Goal: Transaction & Acquisition: Purchase product/service

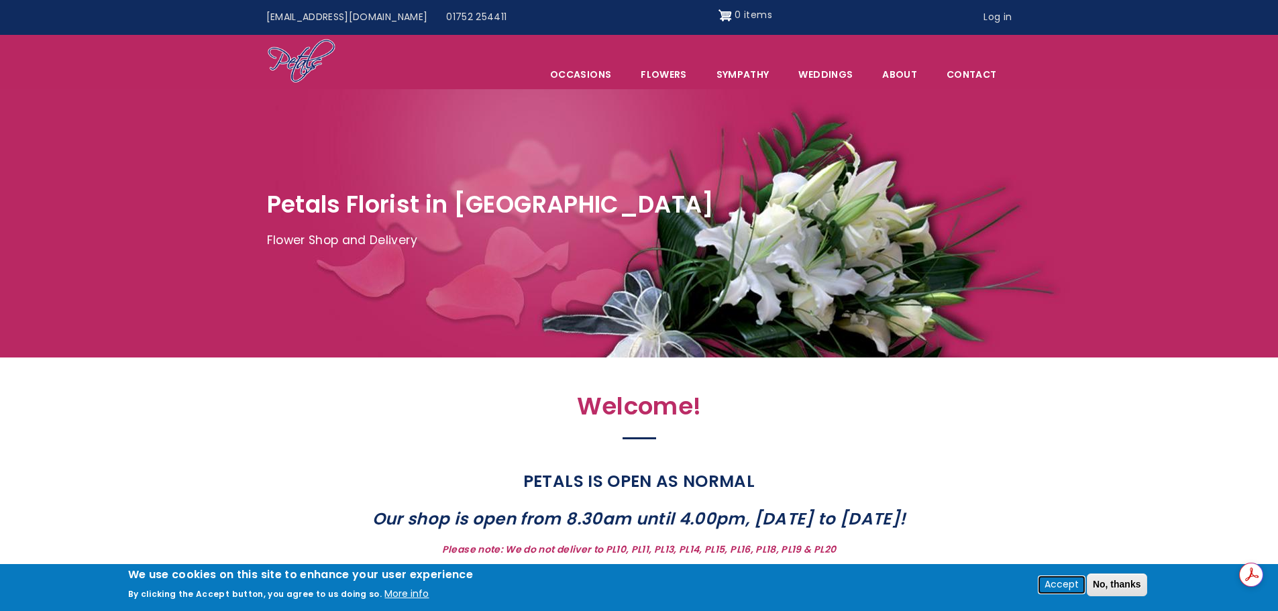
click at [1069, 584] on button "Accept" at bounding box center [1061, 585] width 45 height 16
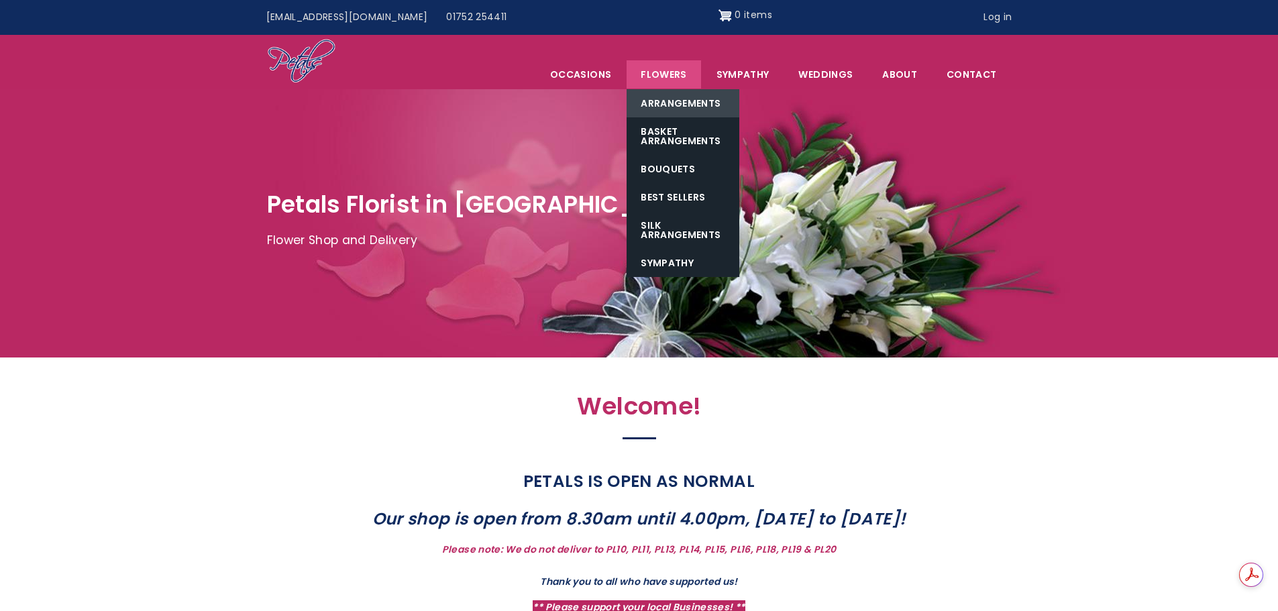
click at [669, 99] on link "Arrangements" at bounding box center [683, 103] width 113 height 28
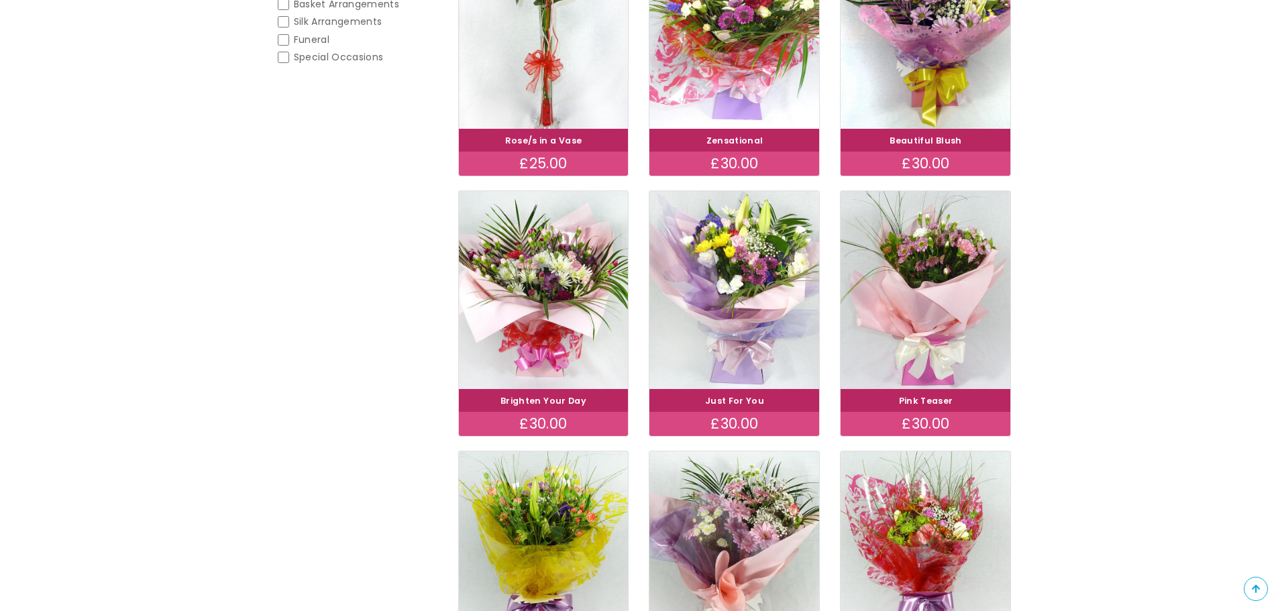
scroll to position [335, 0]
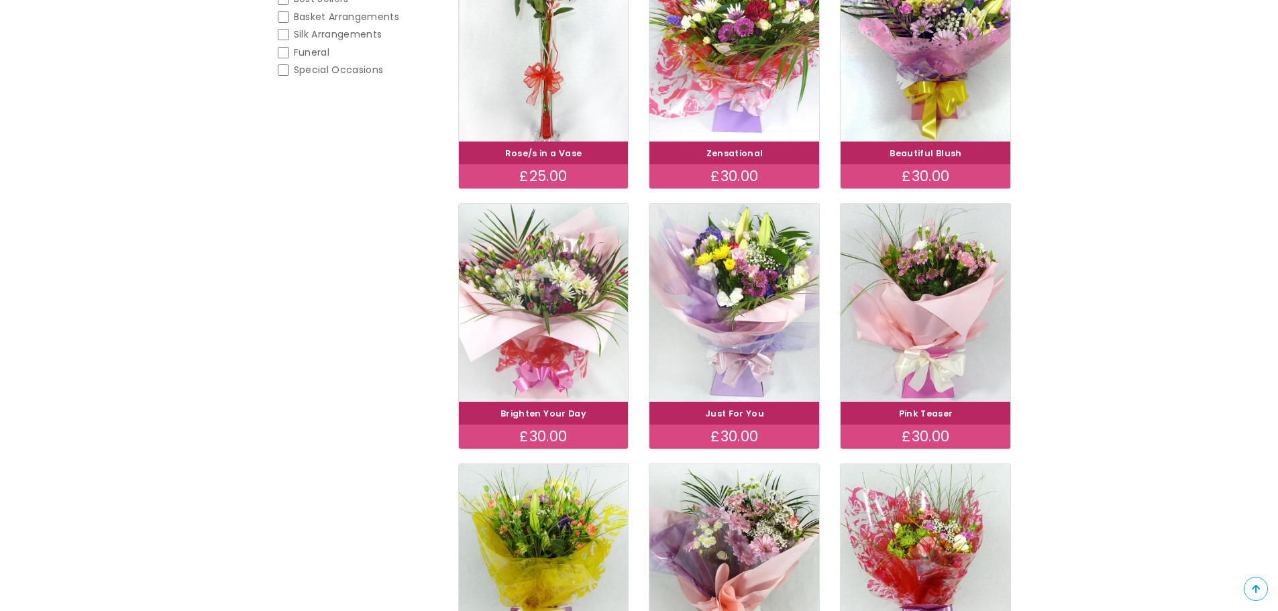
click at [531, 336] on img at bounding box center [543, 303] width 191 height 221
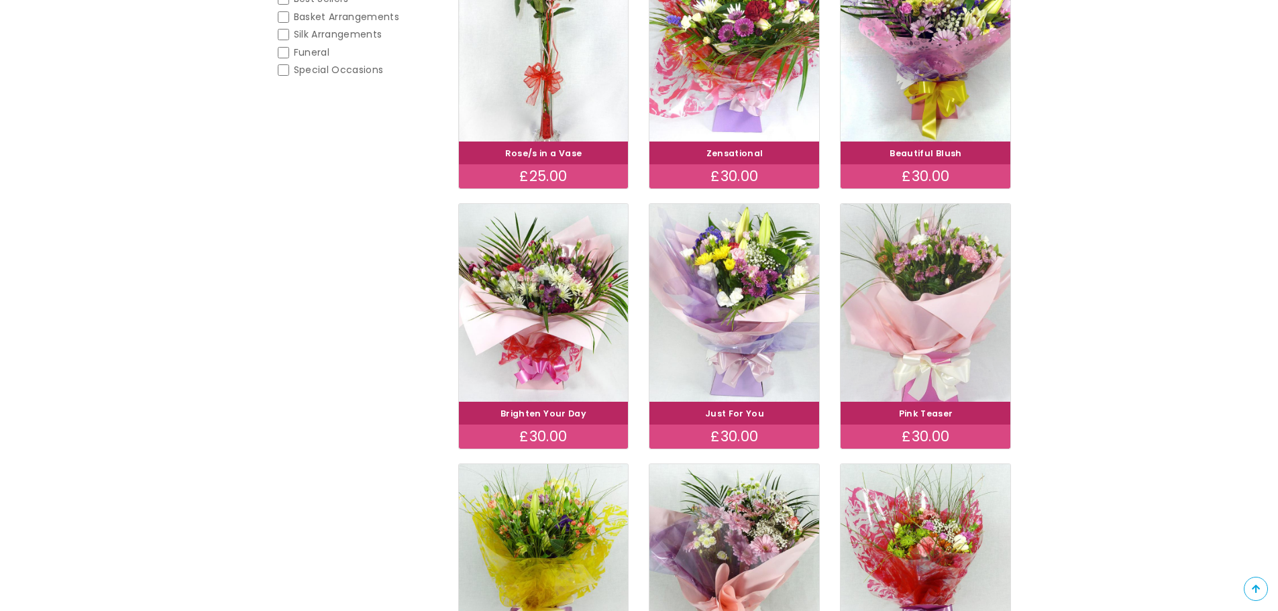
click at [910, 324] on img at bounding box center [926, 303] width 191 height 221
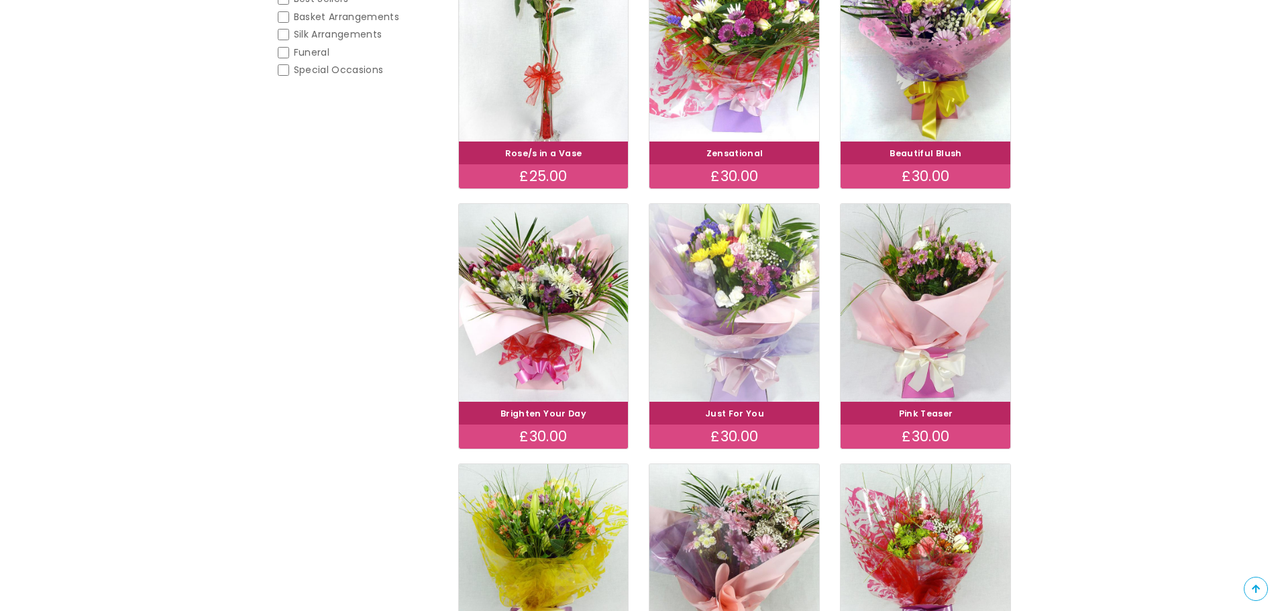
scroll to position [537, 0]
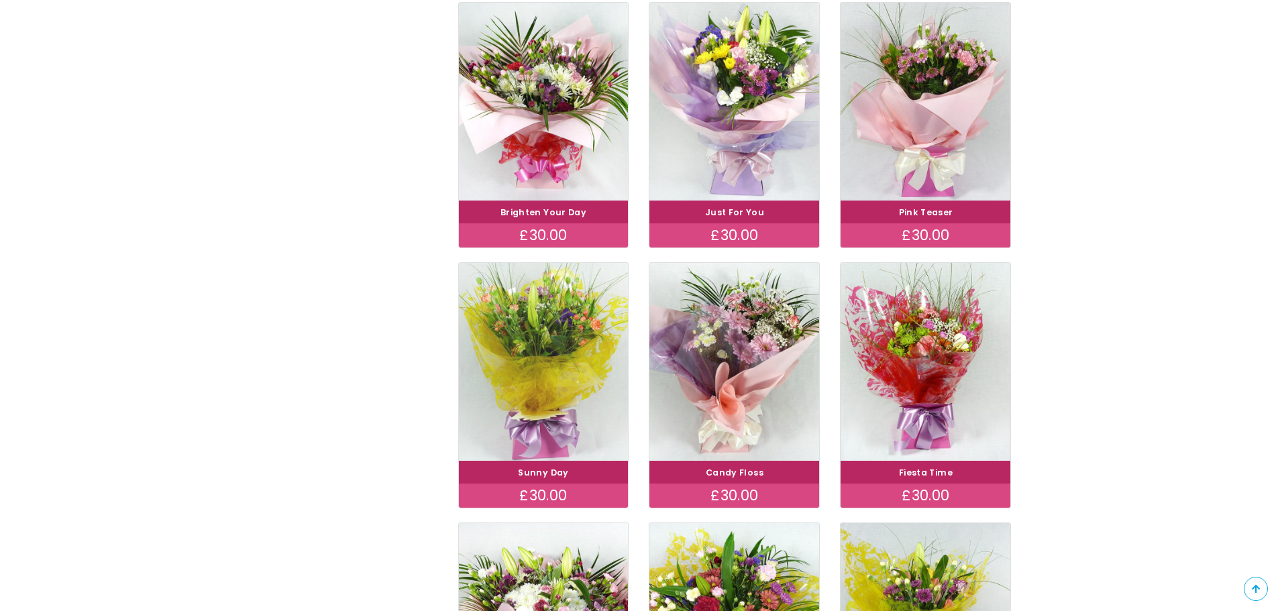
click at [510, 331] on img at bounding box center [543, 362] width 191 height 221
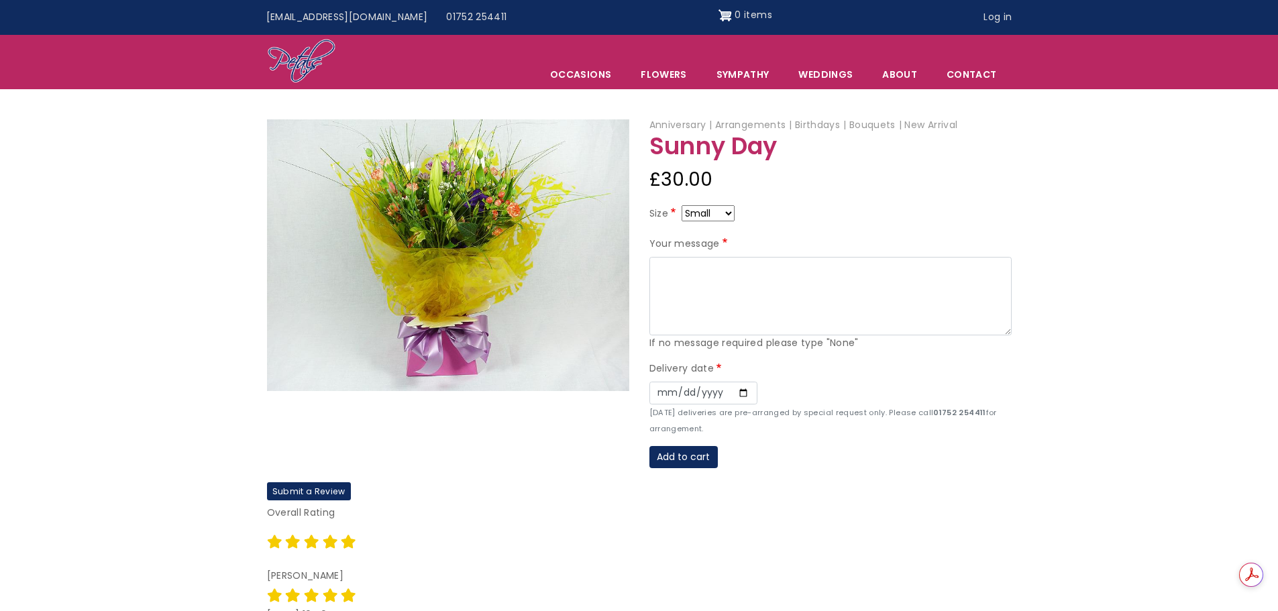
click at [729, 215] on select "Small Medium Large" at bounding box center [708, 213] width 53 height 16
select select "10"
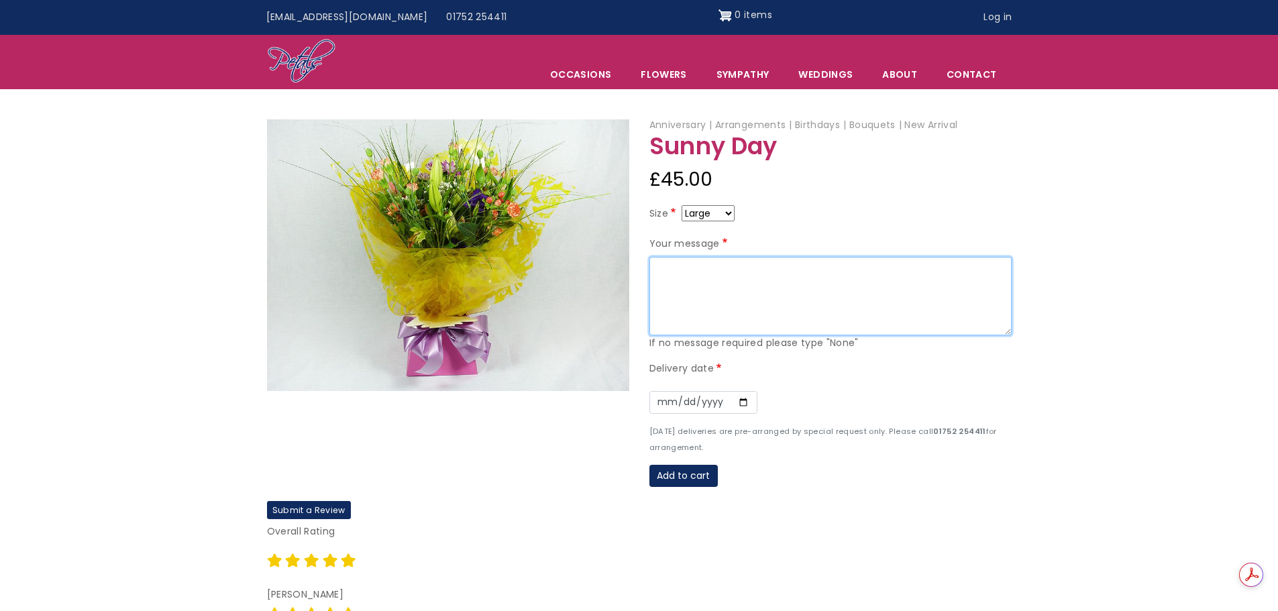
click at [684, 272] on textarea "Your message" at bounding box center [830, 296] width 362 height 79
type textarea "Thinking of you and wishing you a speedy recovery love Dad and Betty xx"
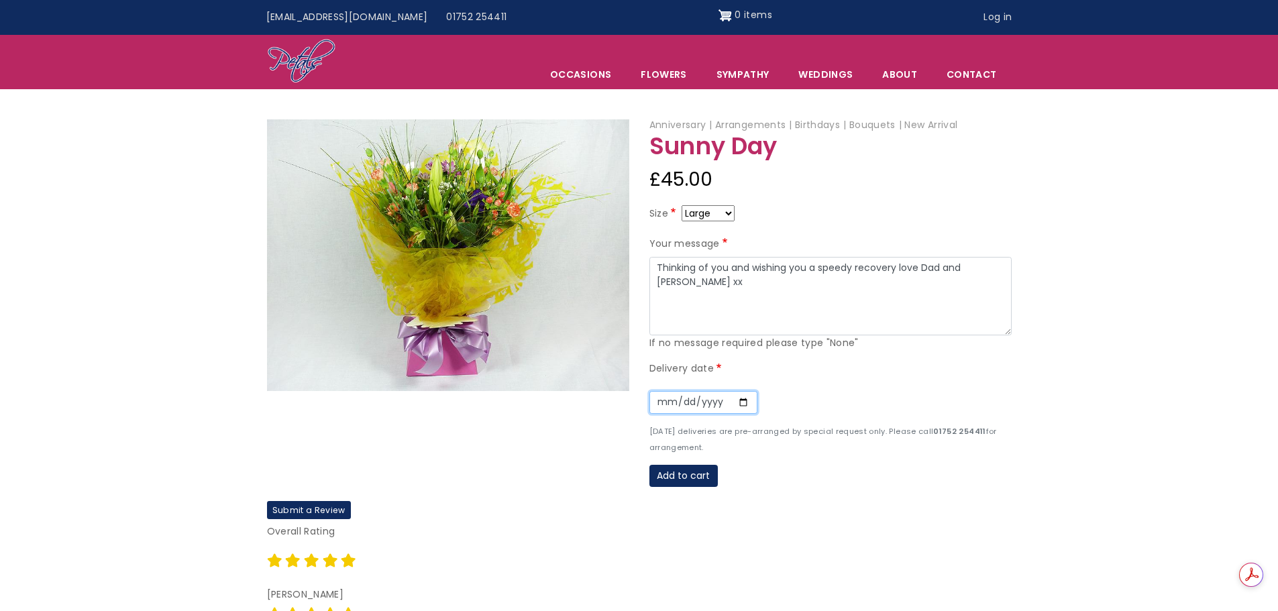
click at [701, 403] on input "Date" at bounding box center [703, 402] width 108 height 23
click at [664, 403] on input "Date" at bounding box center [703, 402] width 108 height 23
click at [743, 403] on input "Date" at bounding box center [703, 402] width 108 height 23
type input "2025-10-11"
click at [682, 473] on button "Add to cart" at bounding box center [683, 476] width 68 height 23
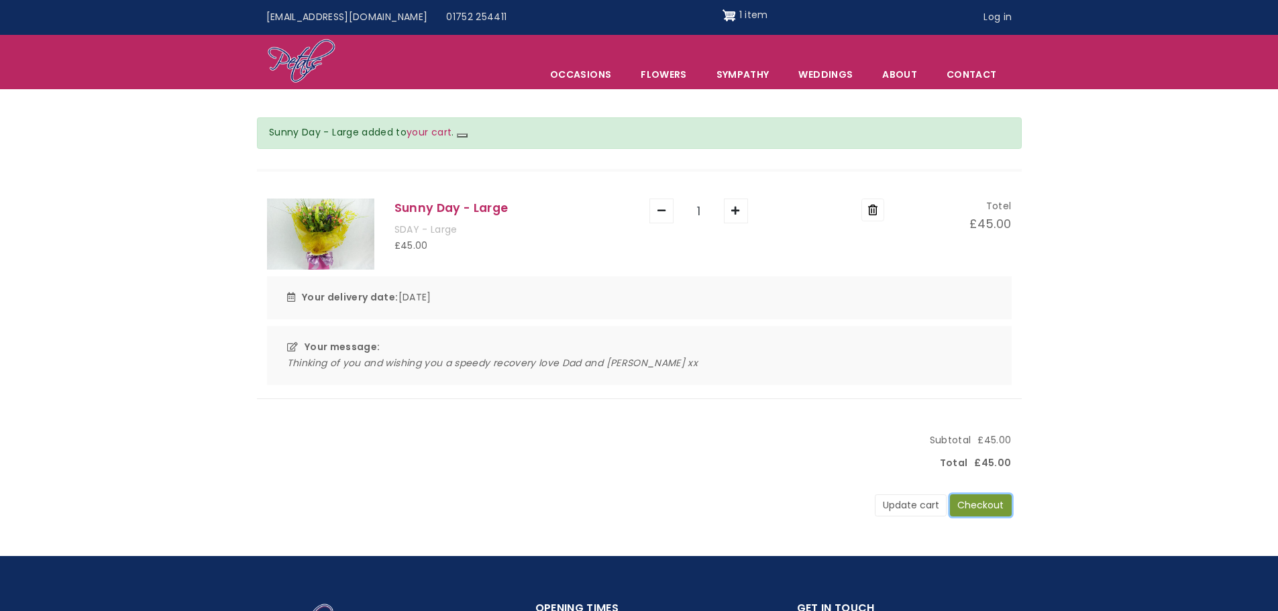
click at [982, 499] on button "Checkout" at bounding box center [981, 505] width 62 height 23
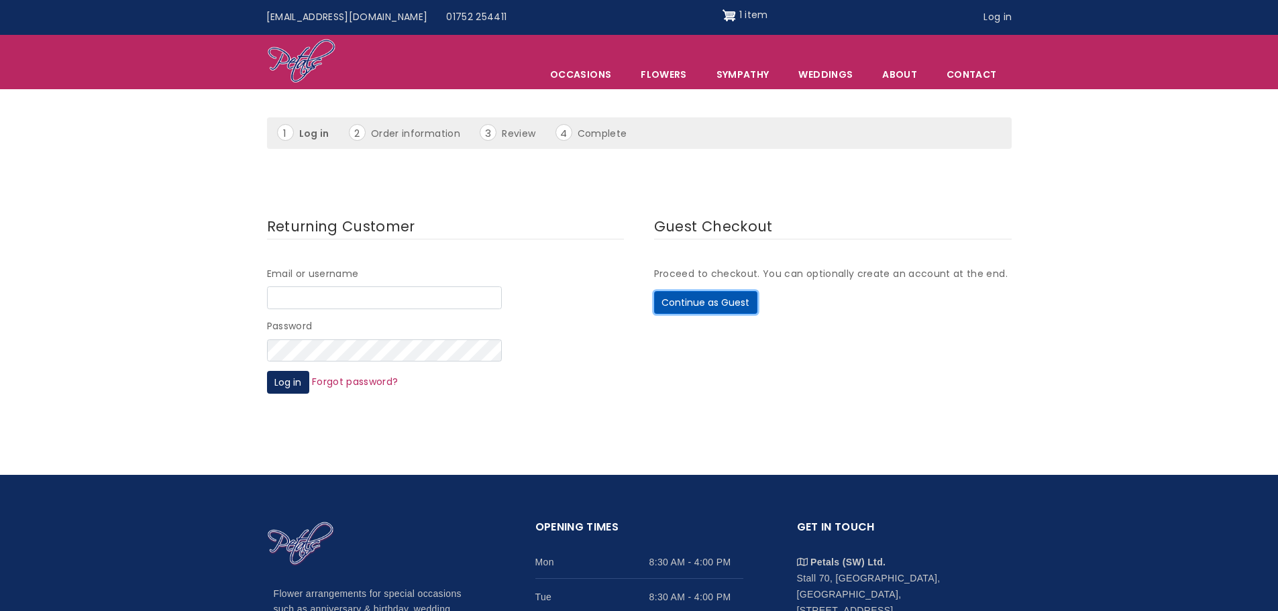
click at [706, 303] on button "Continue as Guest" at bounding box center [705, 302] width 103 height 23
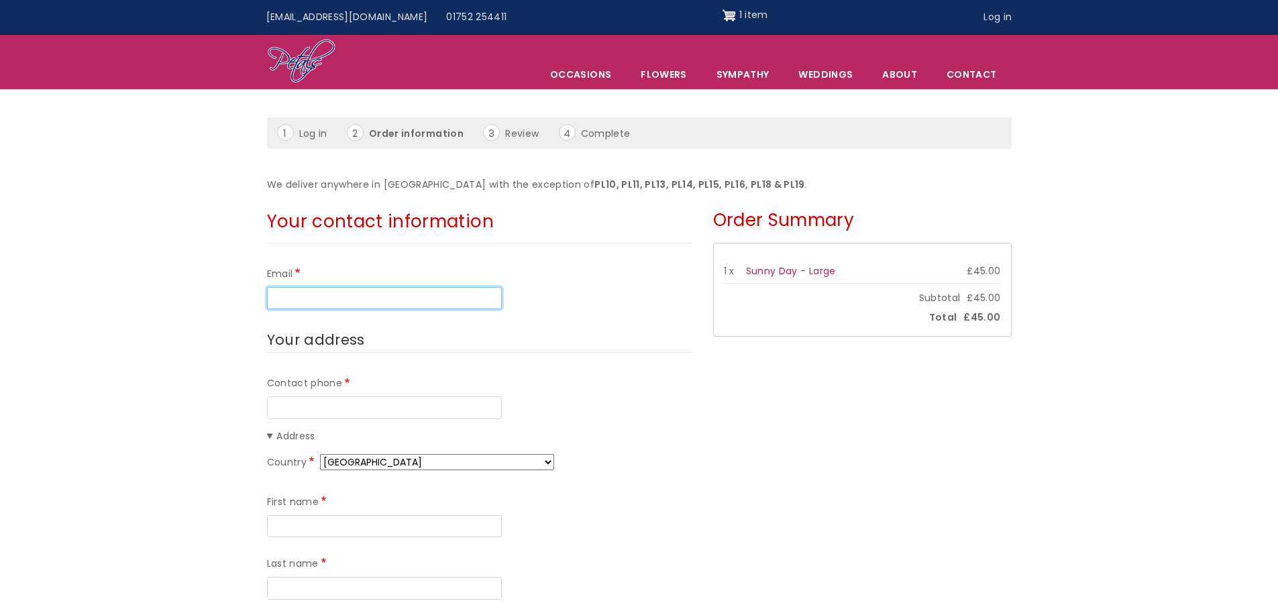
click at [300, 301] on input "Email" at bounding box center [384, 298] width 235 height 23
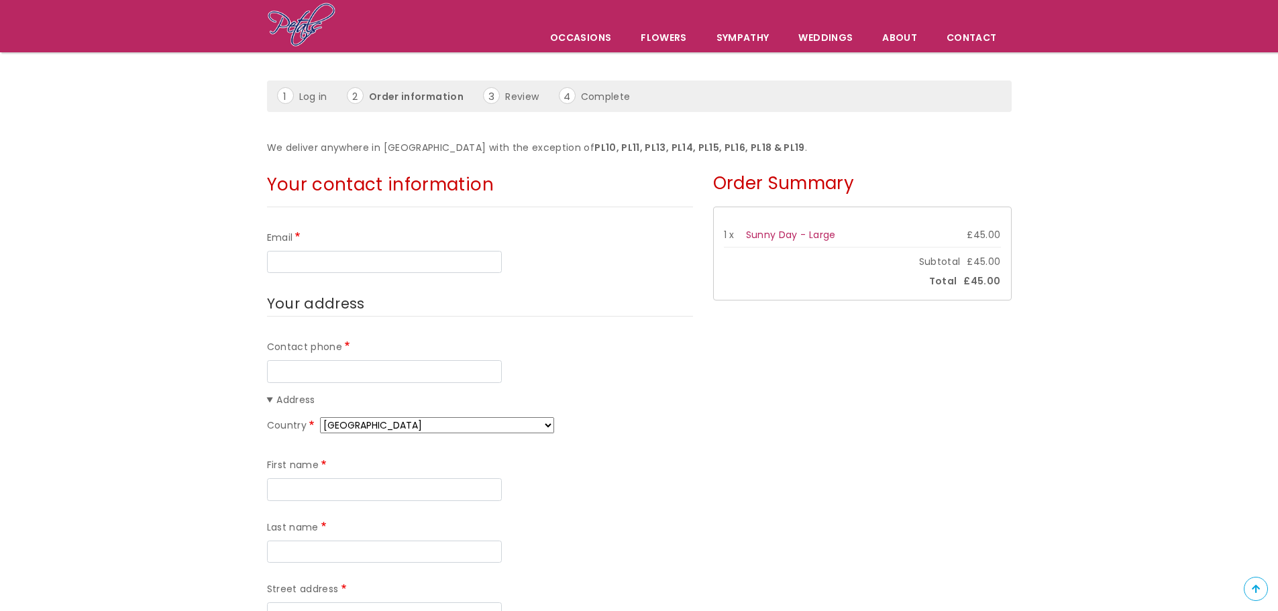
scroll to position [67, 0]
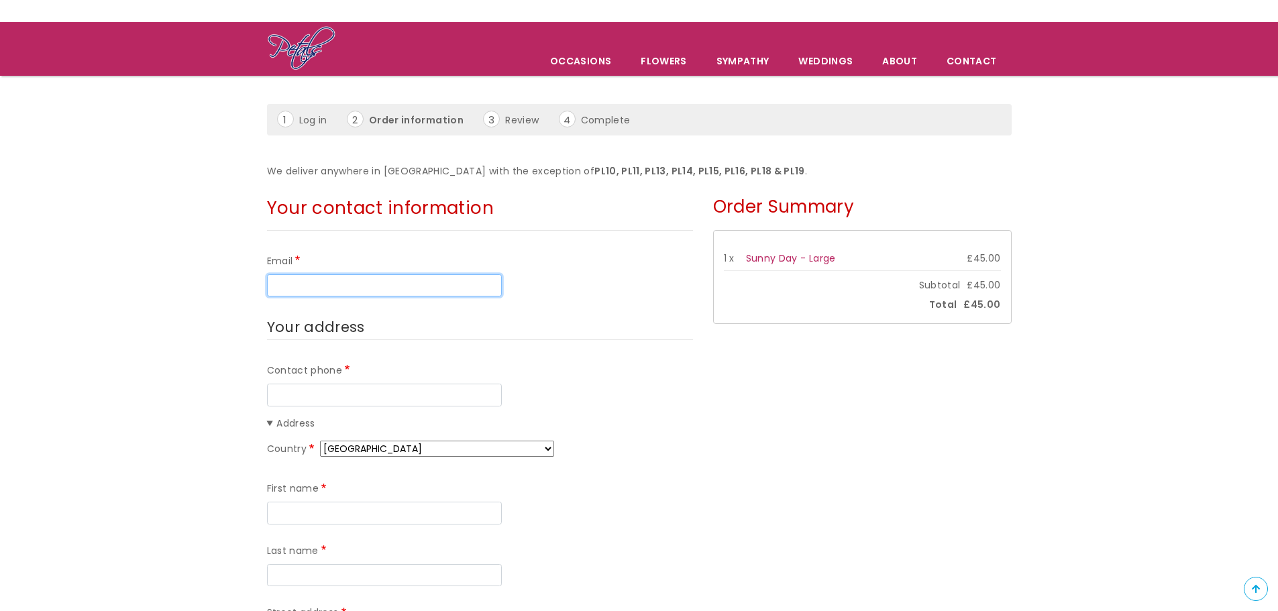
click at [293, 285] on input "Email" at bounding box center [384, 285] width 235 height 23
type input "[EMAIL_ADDRESS][DOMAIN_NAME]"
type input "07734977837"
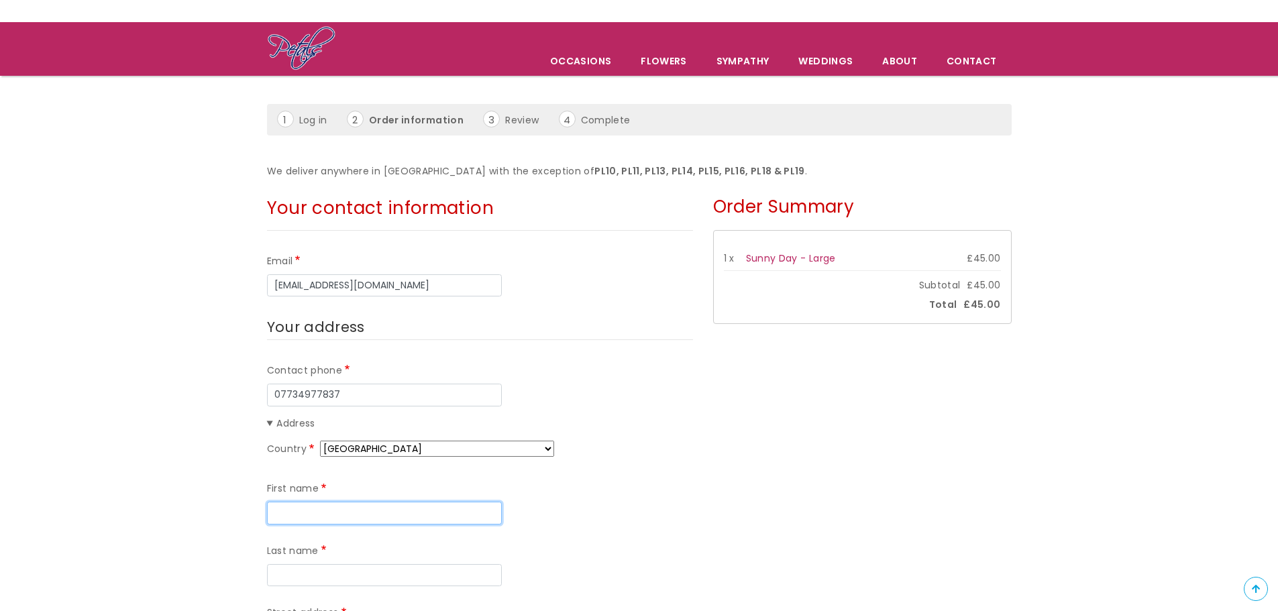
type input "[PERSON_NAME]"
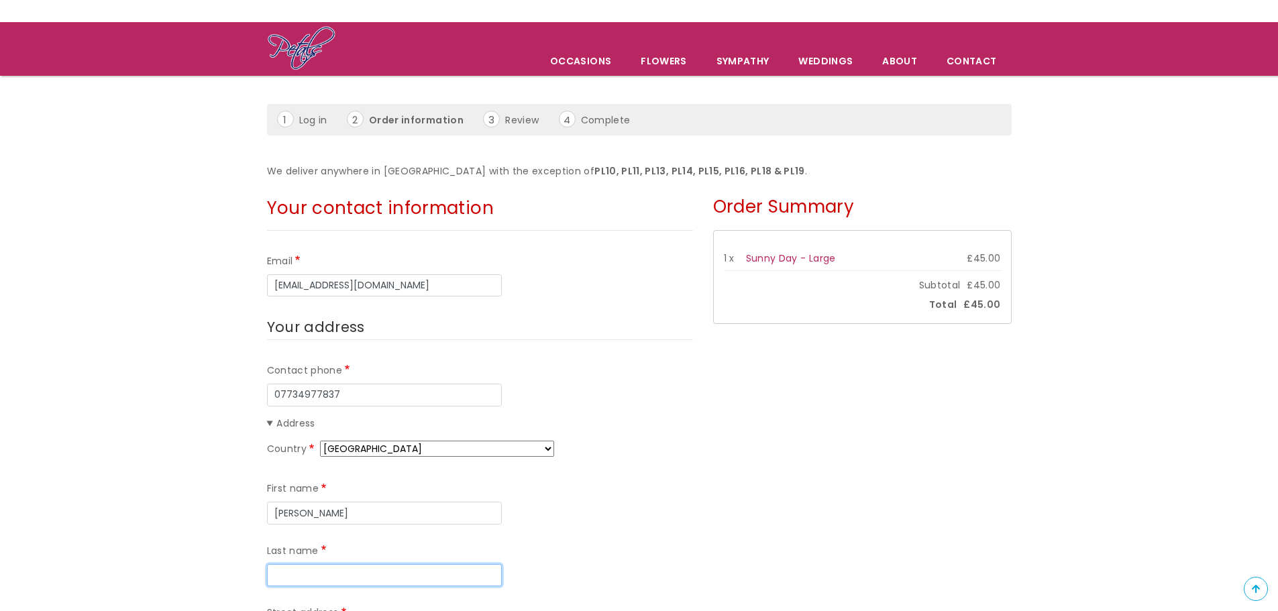
type input "Nicholls"
type input "5 [PERSON_NAME]"
type input "Leatherhead"
type input "KT22 8RU"
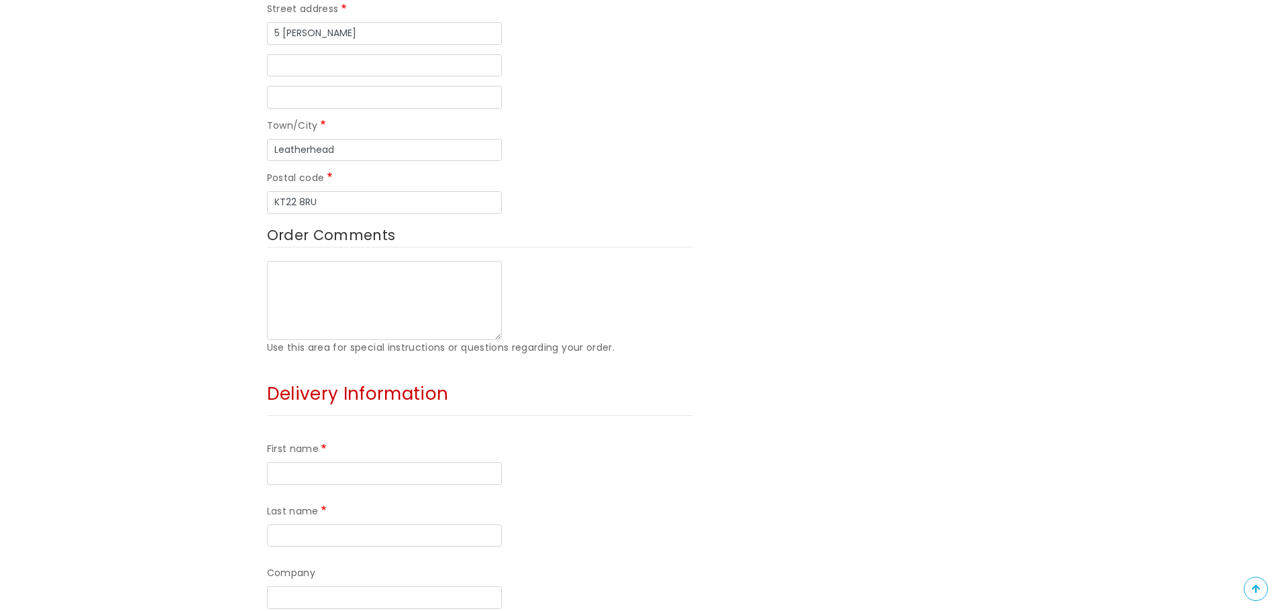
scroll to position [738, 0]
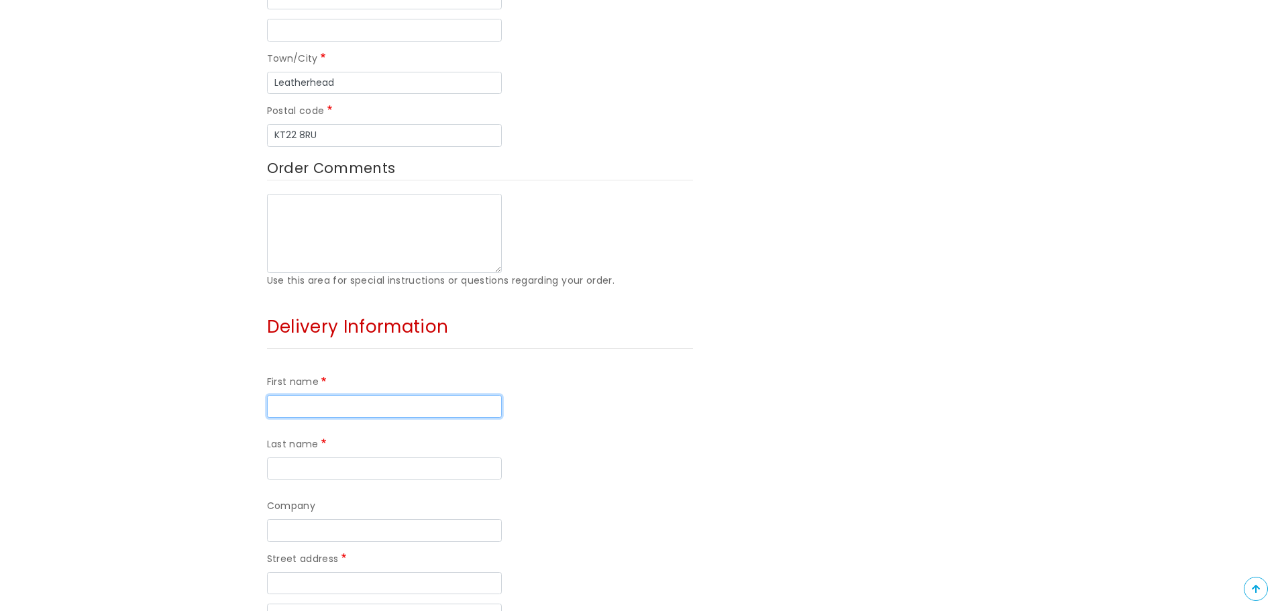
click at [322, 395] on input "First name" at bounding box center [384, 406] width 235 height 23
type input "[PERSON_NAME]"
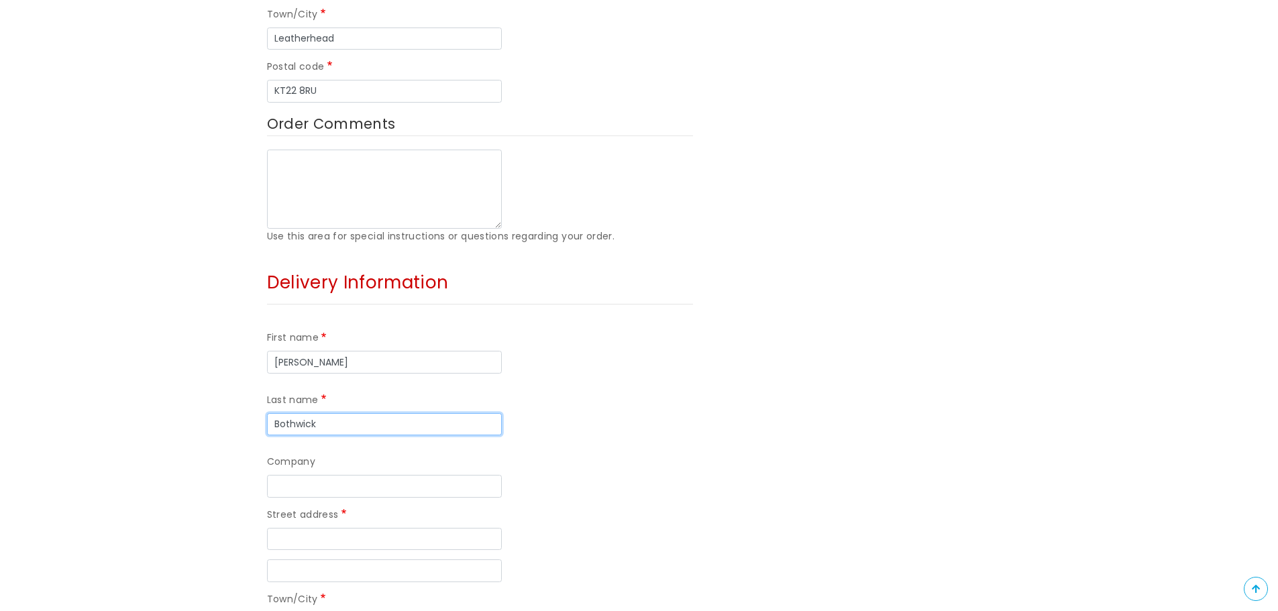
scroll to position [805, 0]
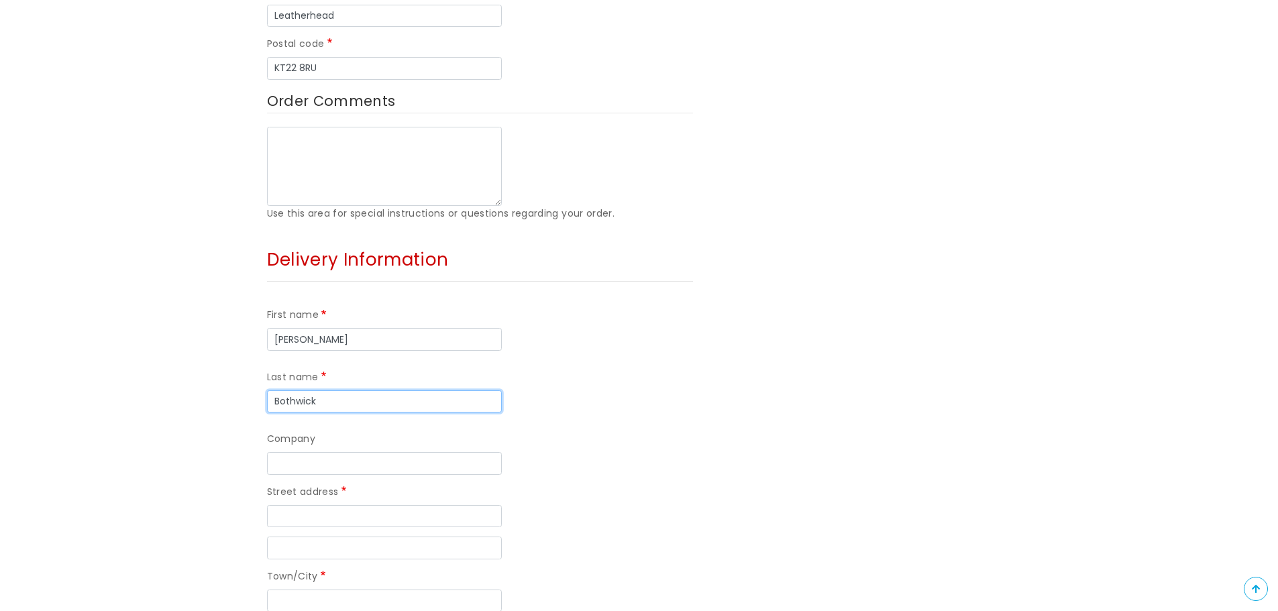
type input "Bothwick"
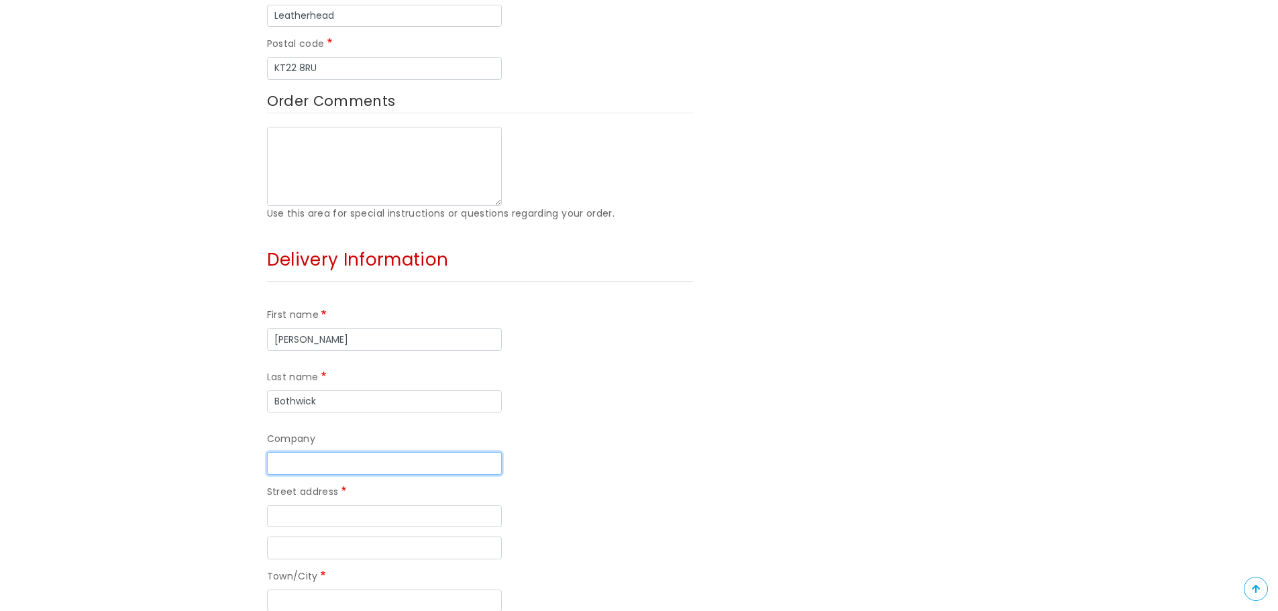
click at [309, 452] on input "Company" at bounding box center [384, 463] width 235 height 23
type input "The Tap and Barrell"
click at [286, 505] on input "Street address" at bounding box center [384, 516] width 235 height 23
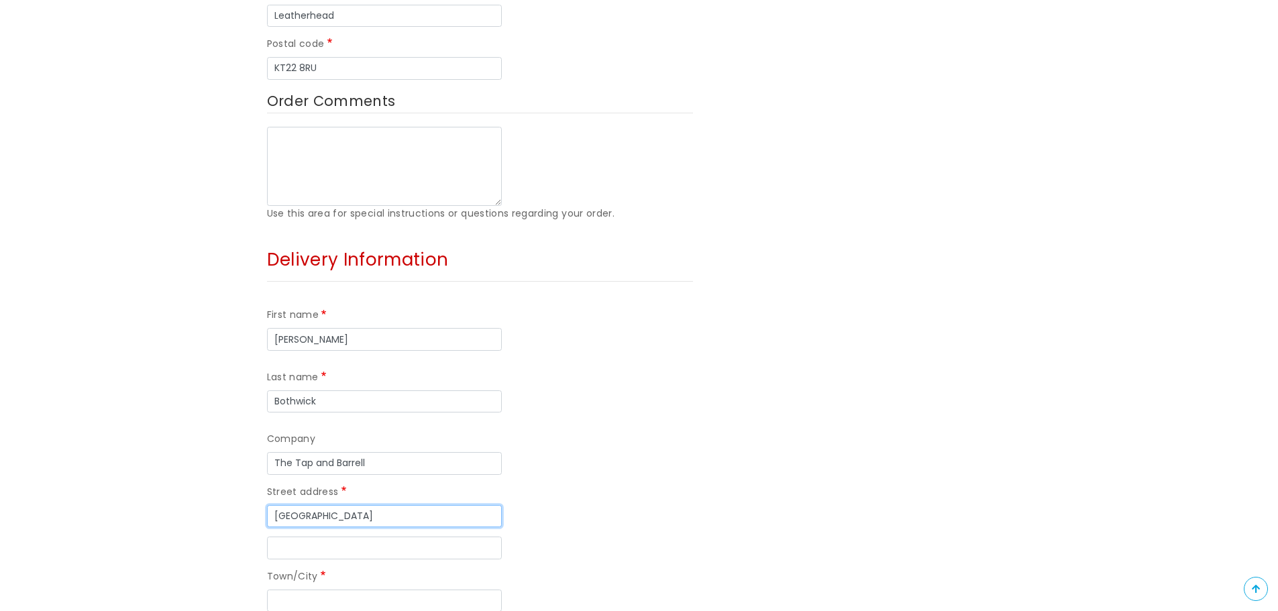
type input "[GEOGRAPHIC_DATA]"
click at [311, 537] on input "Street address line 2" at bounding box center [384, 548] width 235 height 23
type input "Mannamead"
type input "Plymouth"
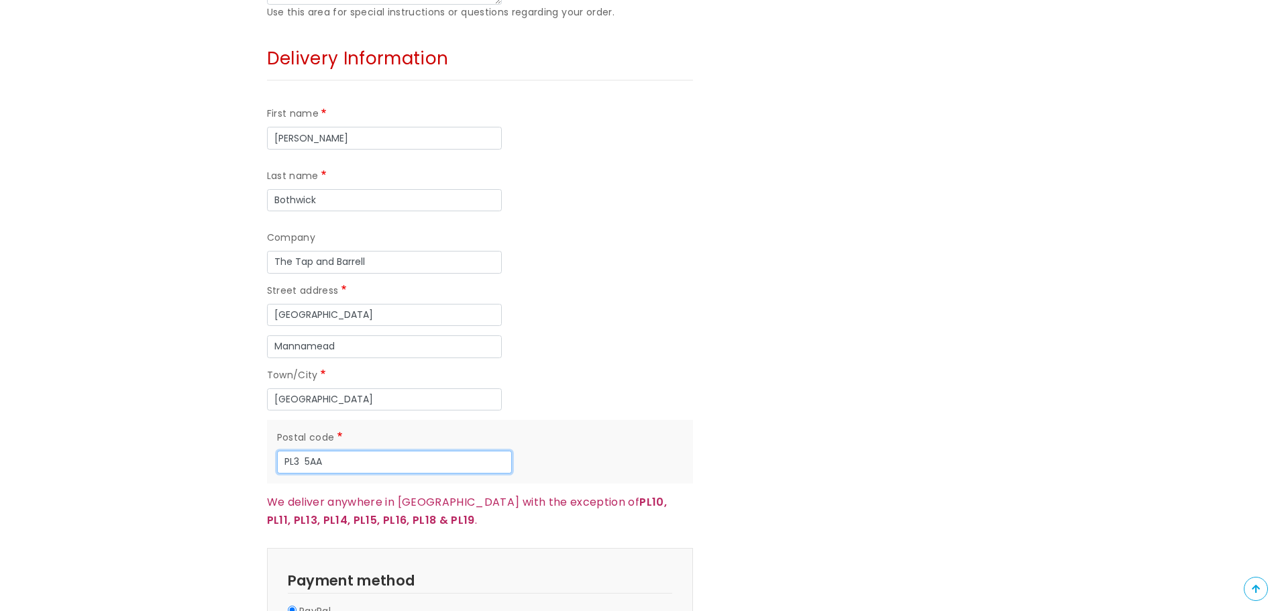
scroll to position [1073, 0]
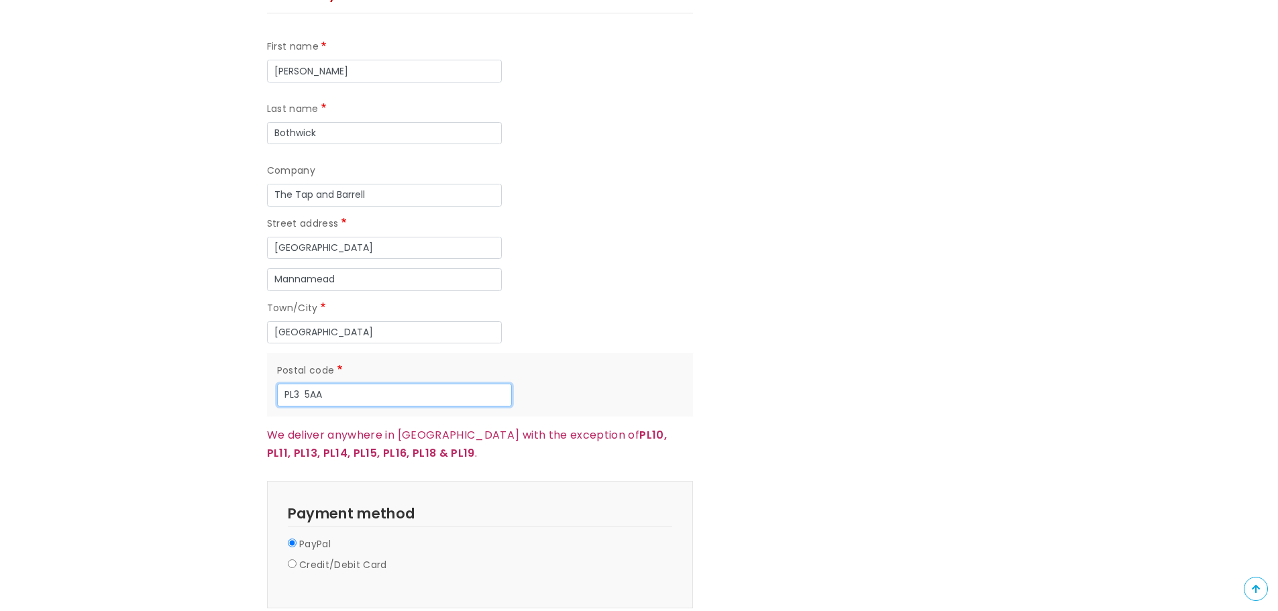
type input "PL3 5AA"
click at [293, 560] on input "Credit/Debit Card" at bounding box center [292, 564] width 9 height 9
radio input "true"
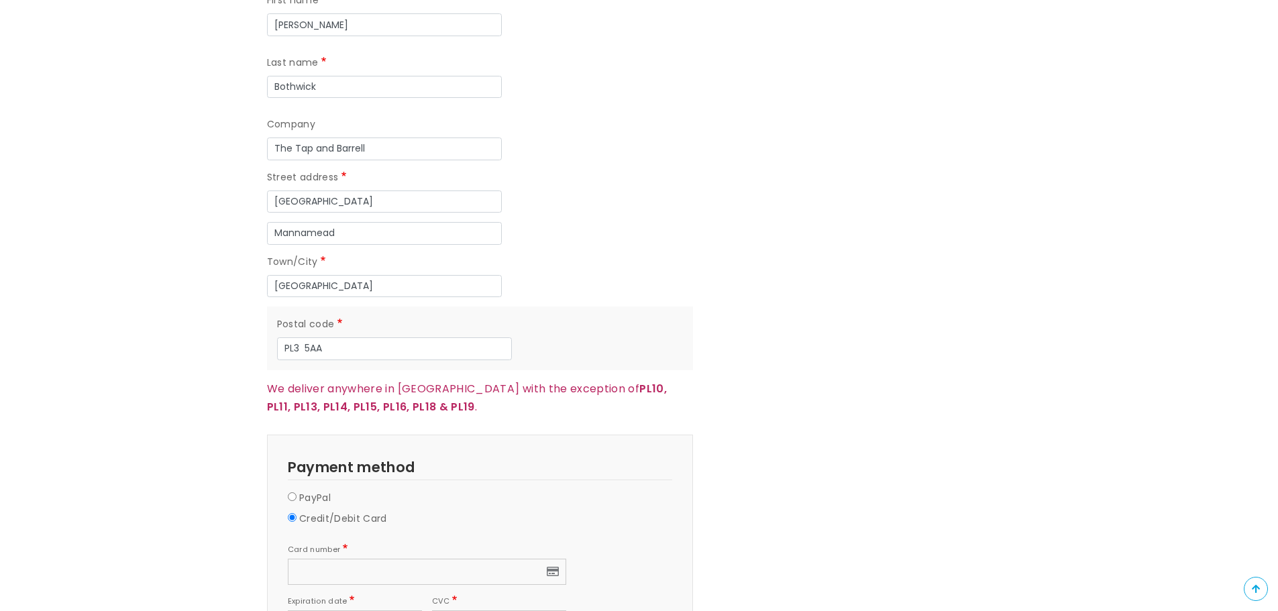
scroll to position [1141, 0]
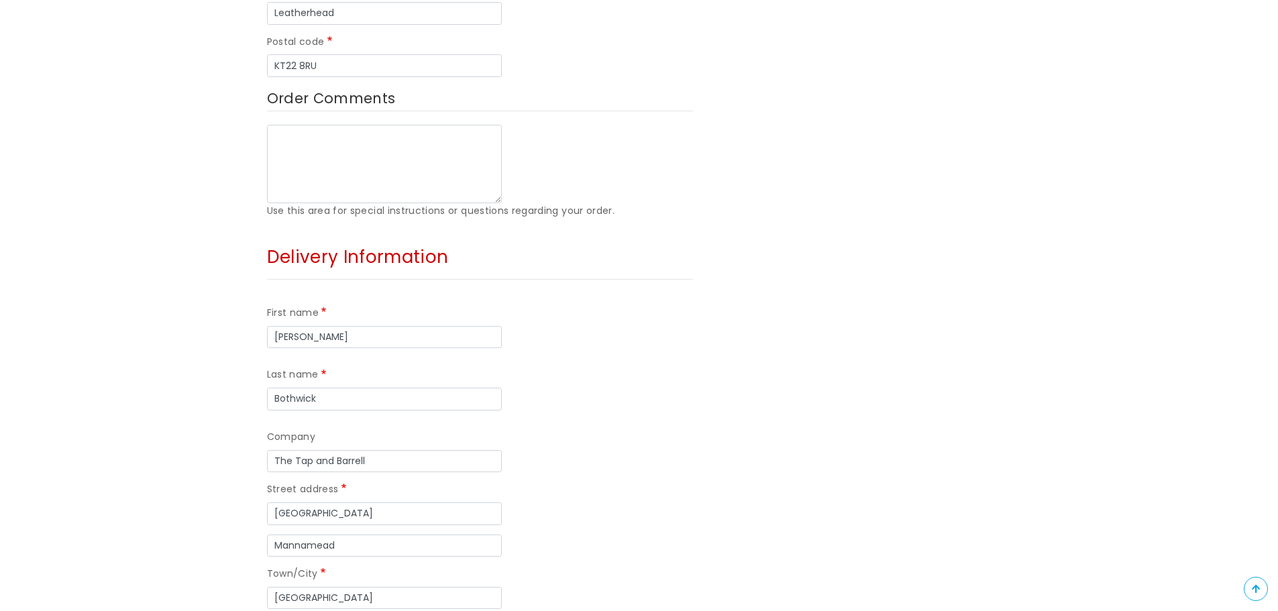
scroll to position [872, 0]
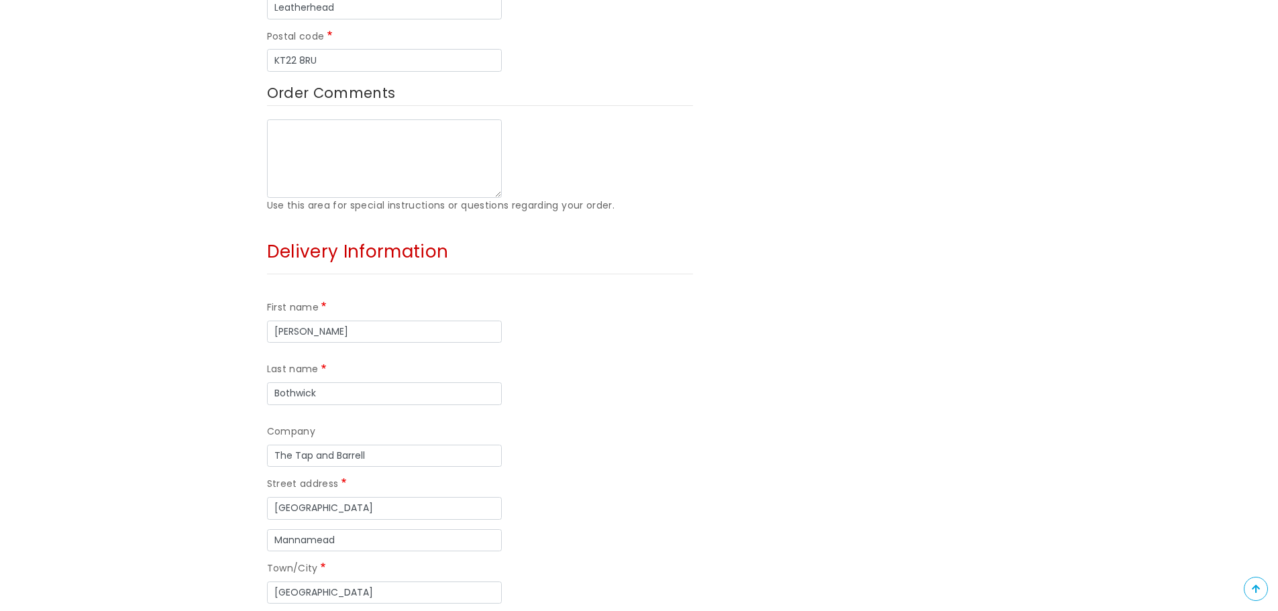
drag, startPoint x: 334, startPoint y: 534, endPoint x: 253, endPoint y: 529, distance: 81.3
click at [260, 529] on div "Your contact information Email [EMAIL_ADDRESS][DOMAIN_NAME] Your address Contac…" at bounding box center [480, 217] width 446 height 1546
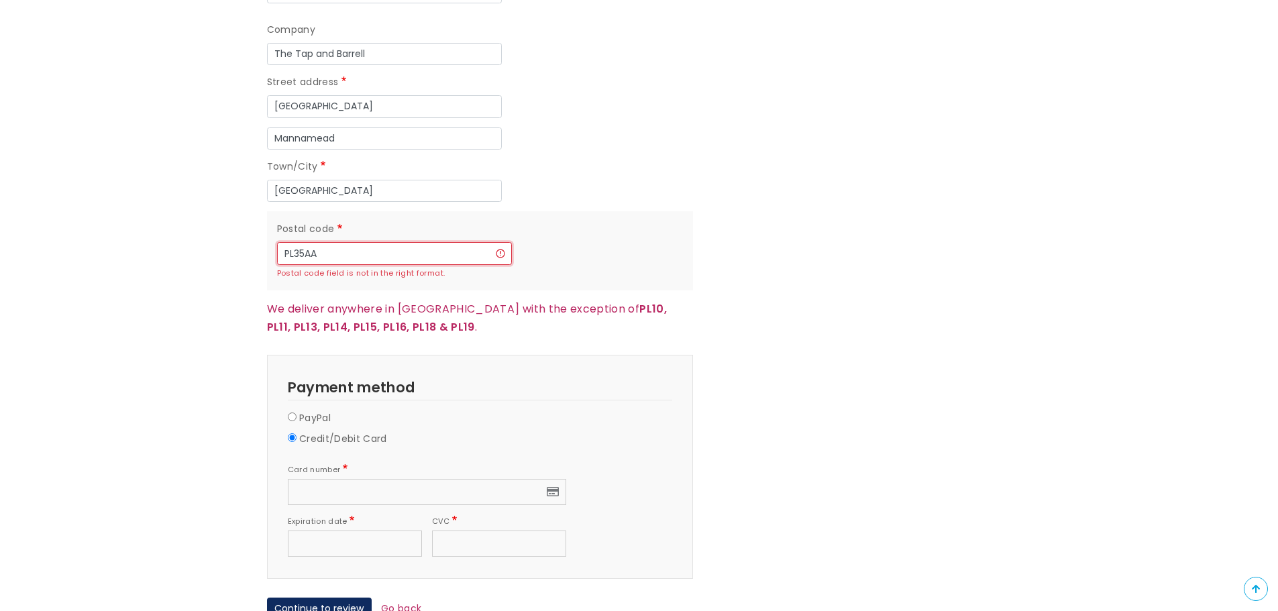
scroll to position [1275, 0]
type input "PL35AA"
click at [326, 597] on button "Continue to review" at bounding box center [319, 608] width 105 height 23
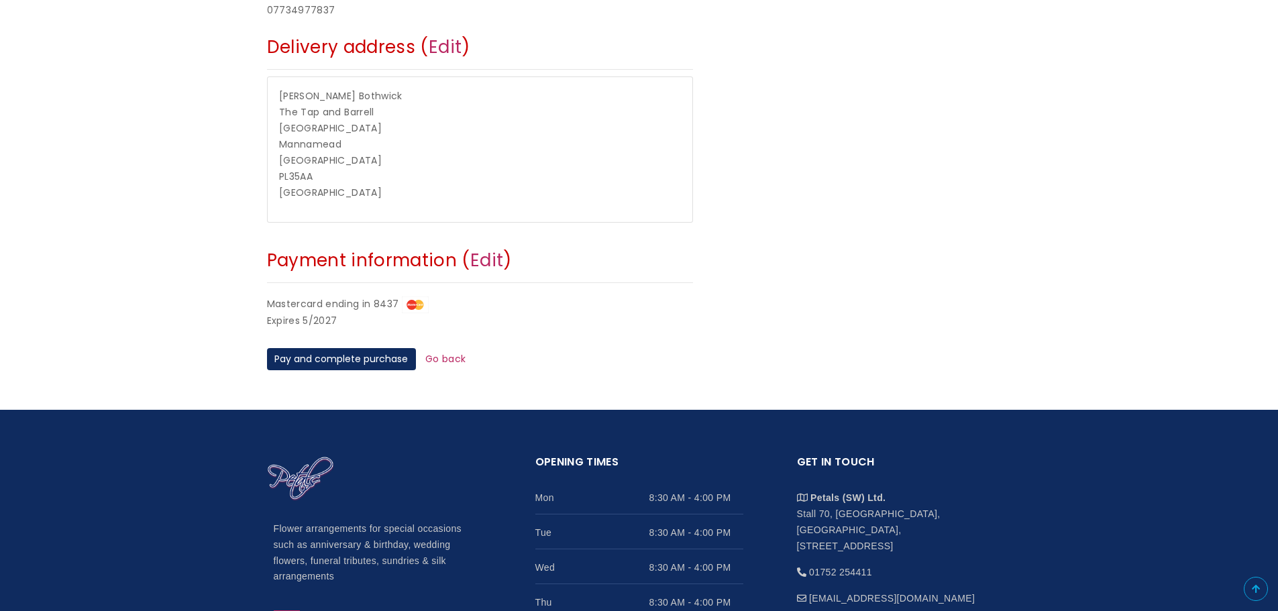
scroll to position [470, 0]
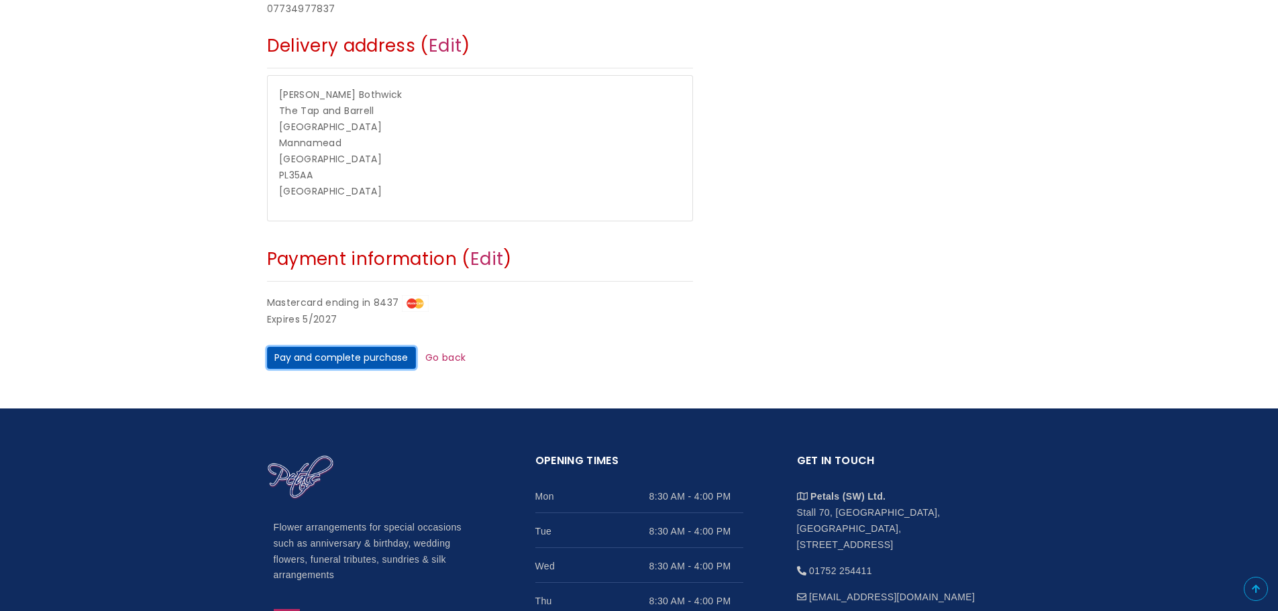
click at [331, 356] on button "Pay and complete purchase" at bounding box center [341, 358] width 149 height 23
